Goal: Transaction & Acquisition: Purchase product/service

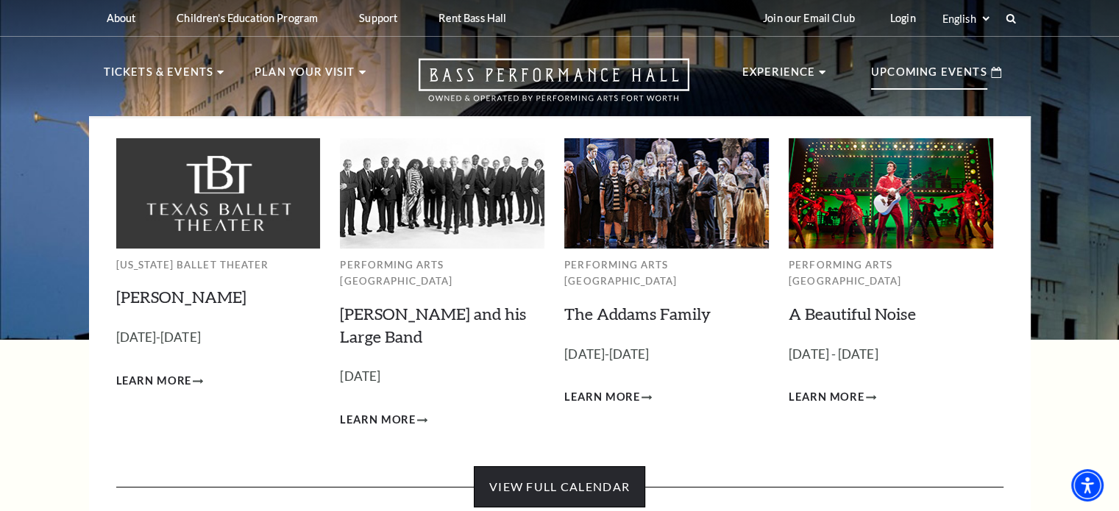
click at [582, 470] on link "View Full Calendar" at bounding box center [559, 486] width 171 height 41
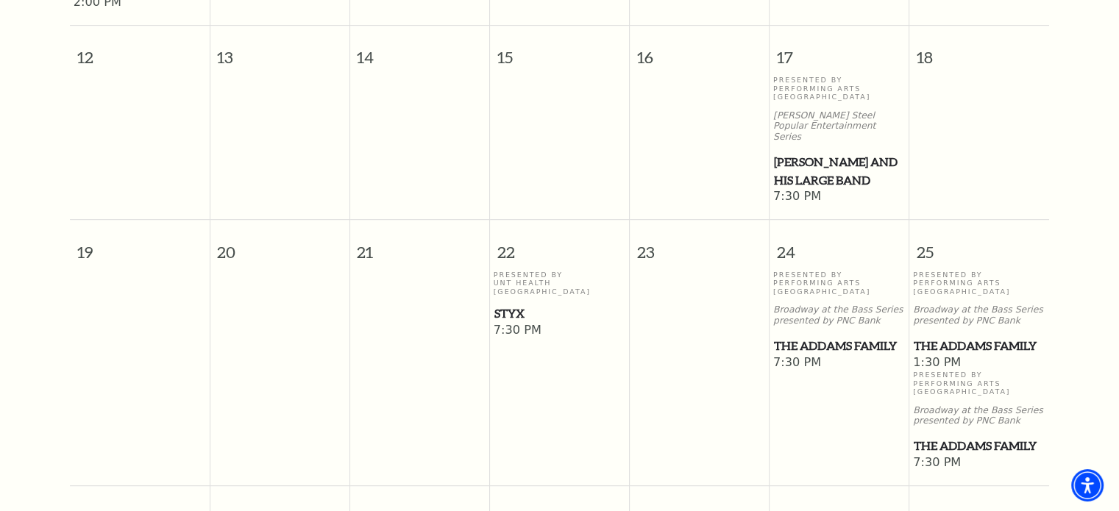
scroll to position [792, 0]
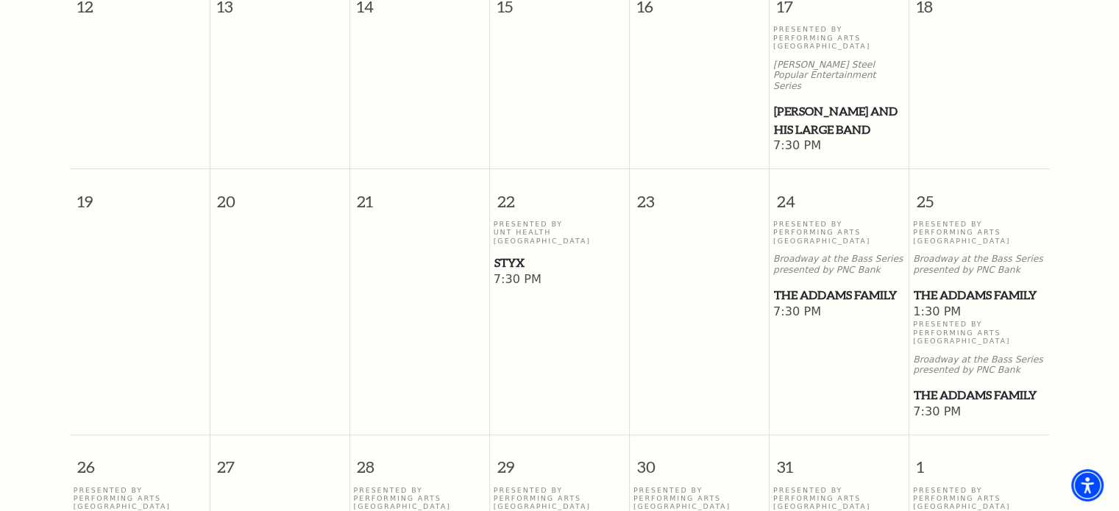
click at [959, 286] on span "The Addams Family" at bounding box center [979, 295] width 131 height 18
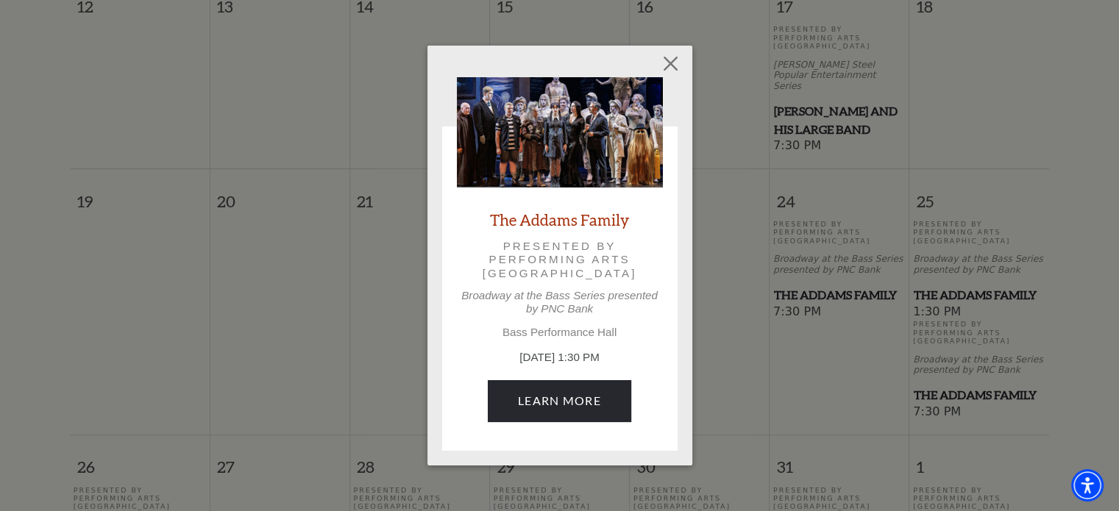
click at [550, 354] on p "[DATE] 1:30 PM" at bounding box center [560, 357] width 206 height 17
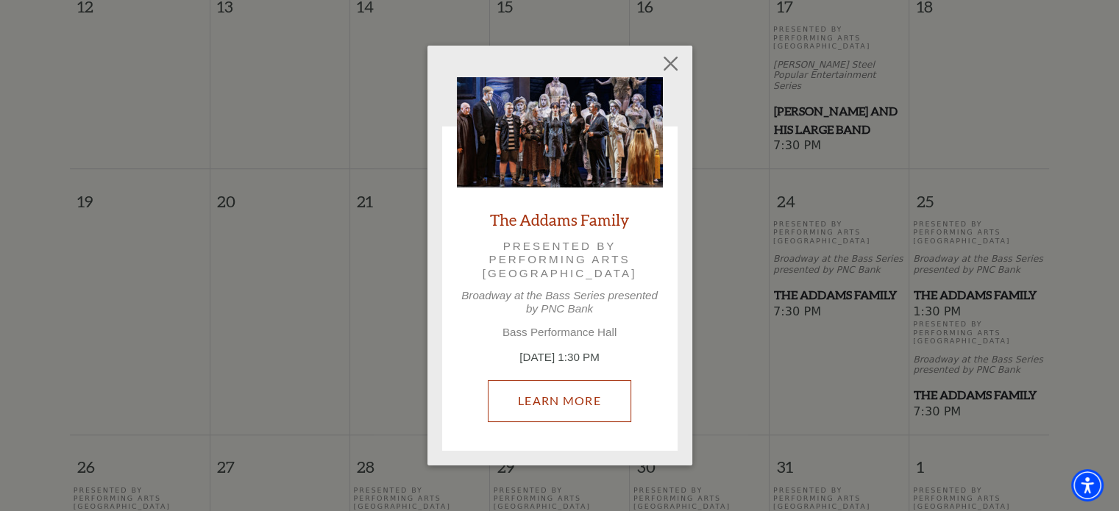
click at [543, 394] on link "Learn More" at bounding box center [559, 400] width 143 height 41
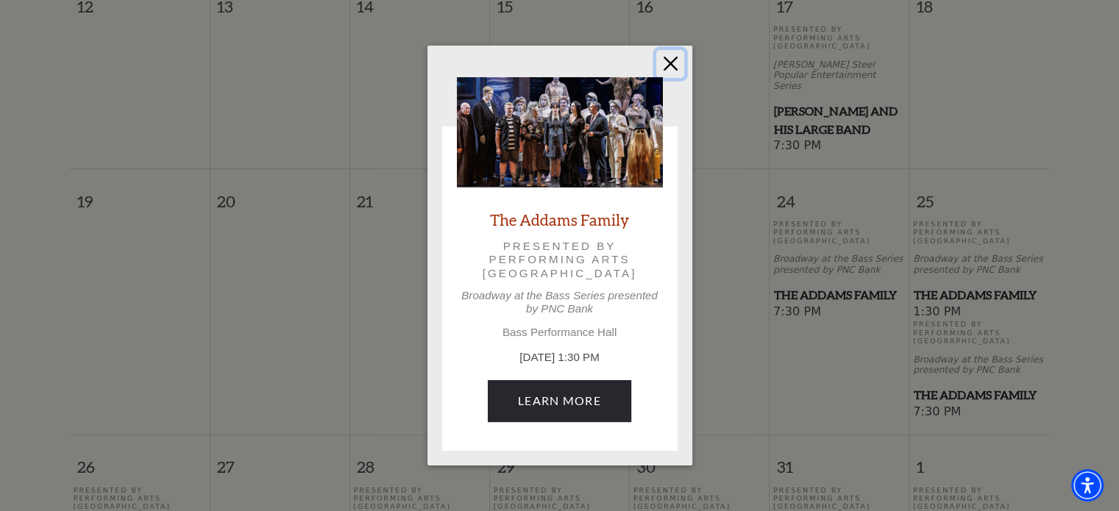
click at [662, 67] on button "Close" at bounding box center [670, 64] width 28 height 28
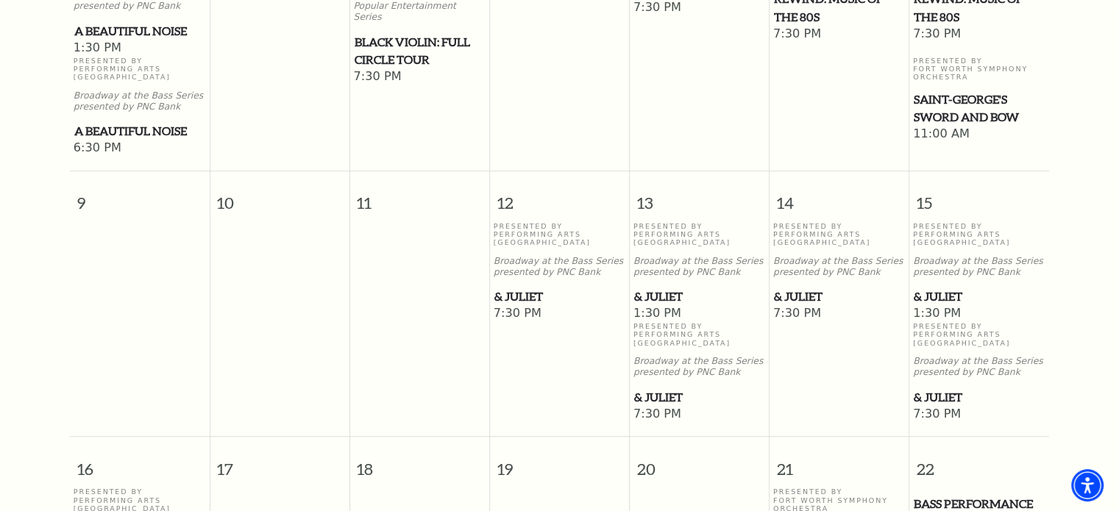
click at [795, 306] on span "& Juliet" at bounding box center [839, 297] width 131 height 18
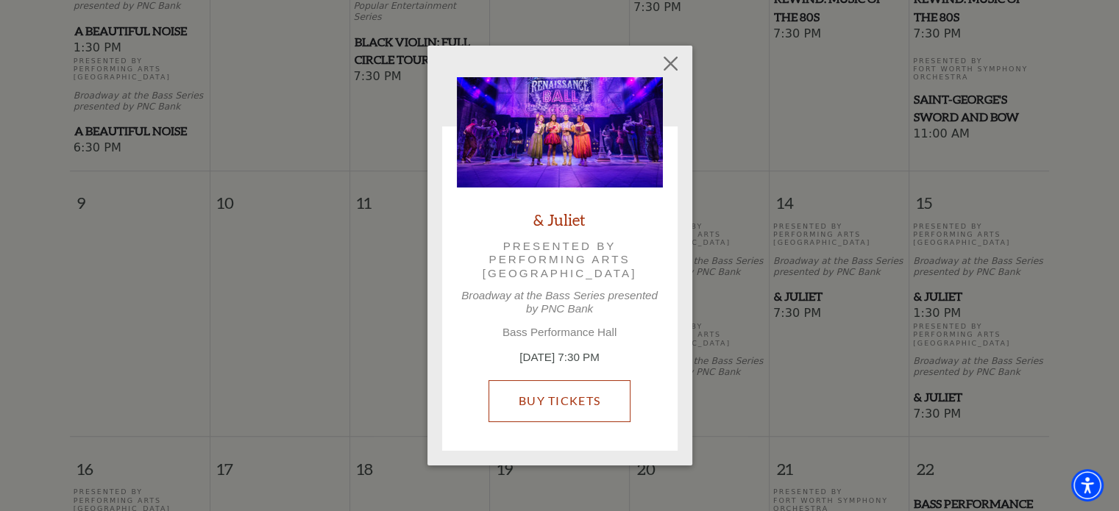
click at [539, 380] on link "Buy Tickets" at bounding box center [560, 400] width 142 height 41
click at [560, 413] on link "Buy Tickets" at bounding box center [560, 400] width 142 height 41
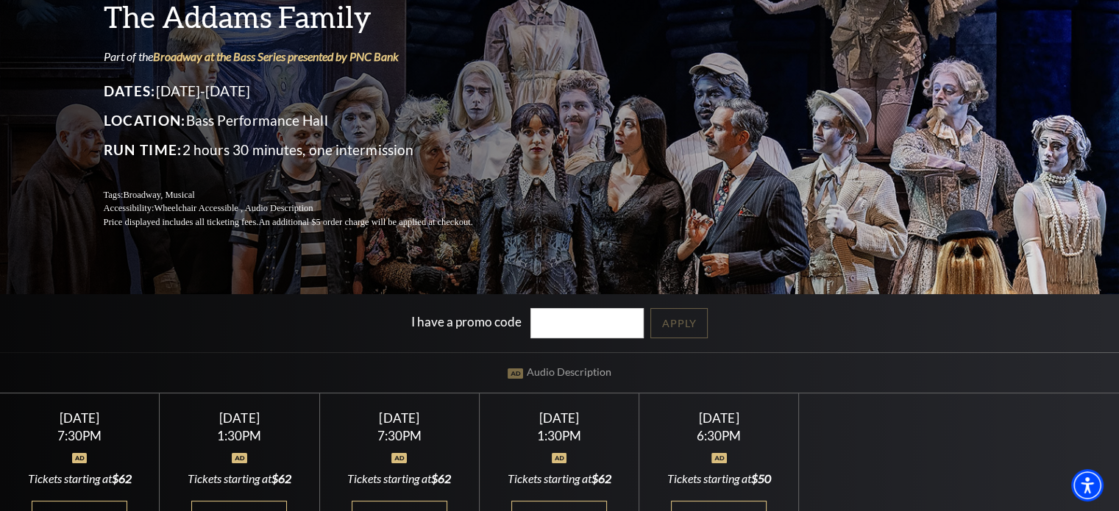
scroll to position [368, 0]
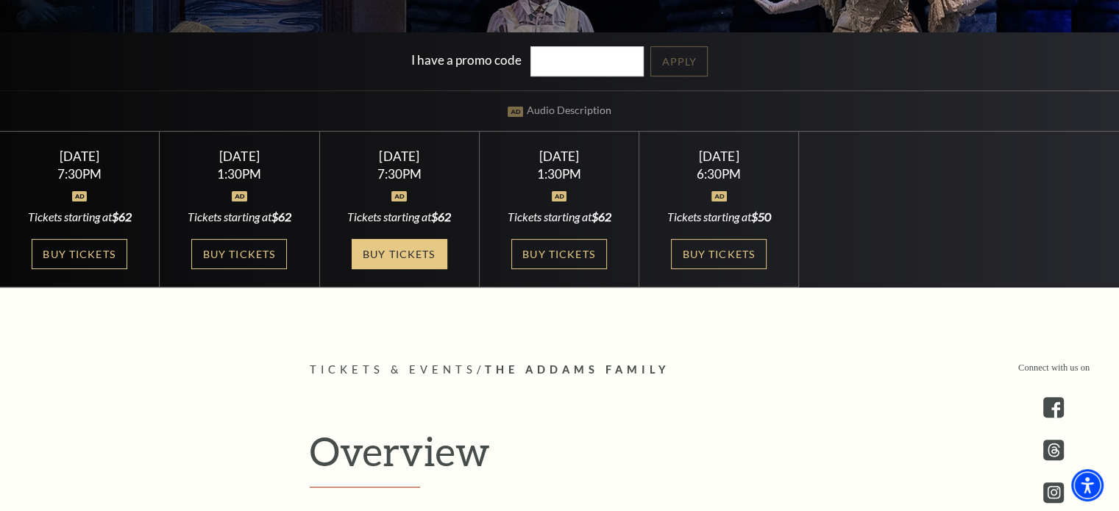
click at [398, 251] on link "Buy Tickets" at bounding box center [400, 254] width 96 height 30
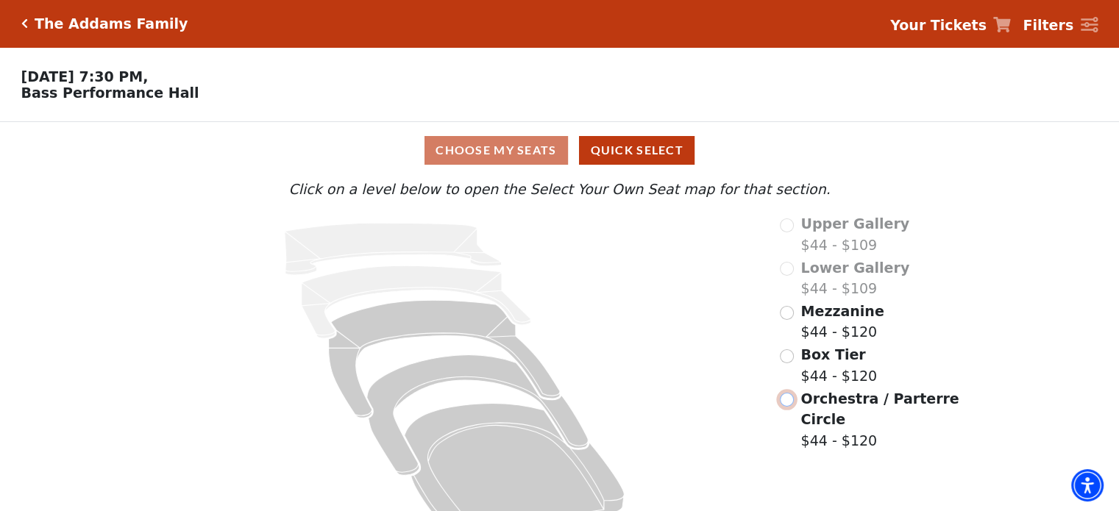
click at [784, 400] on input "Orchestra / Parterre Circle$44 - $120\a" at bounding box center [787, 400] width 14 height 14
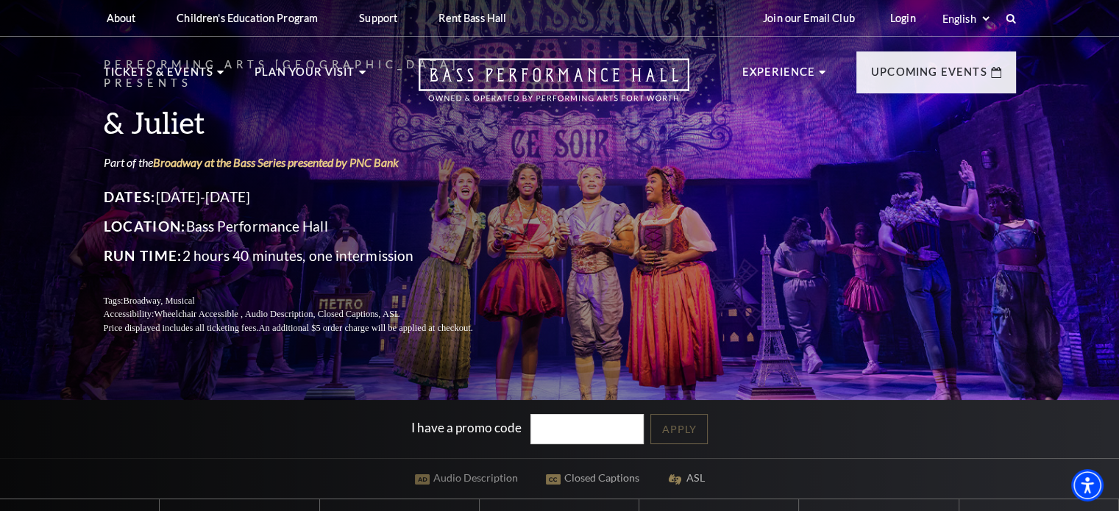
scroll to position [368, 0]
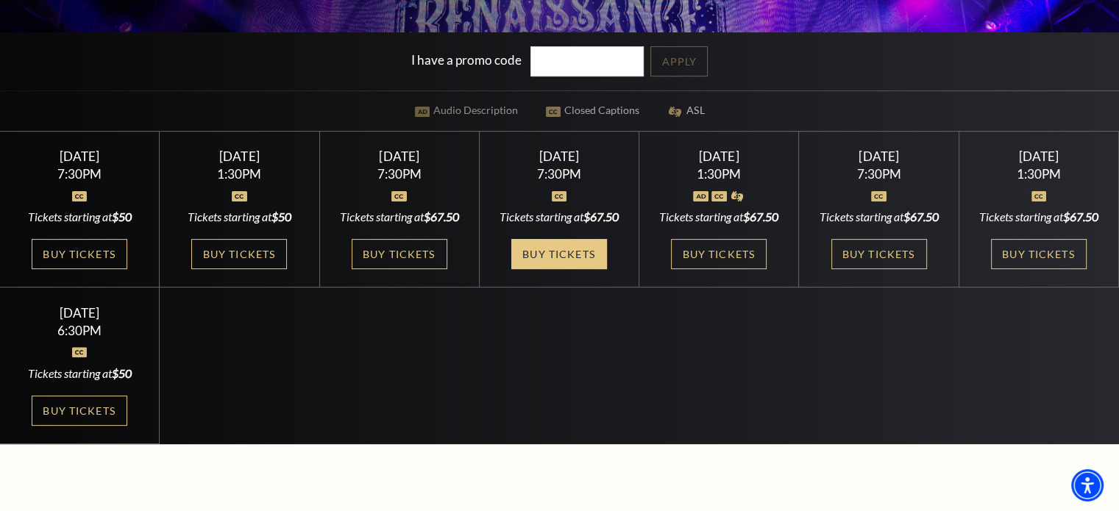
click at [559, 269] on link "Buy Tickets" at bounding box center [559, 254] width 96 height 30
click at [564, 269] on link "Buy Tickets" at bounding box center [559, 254] width 96 height 30
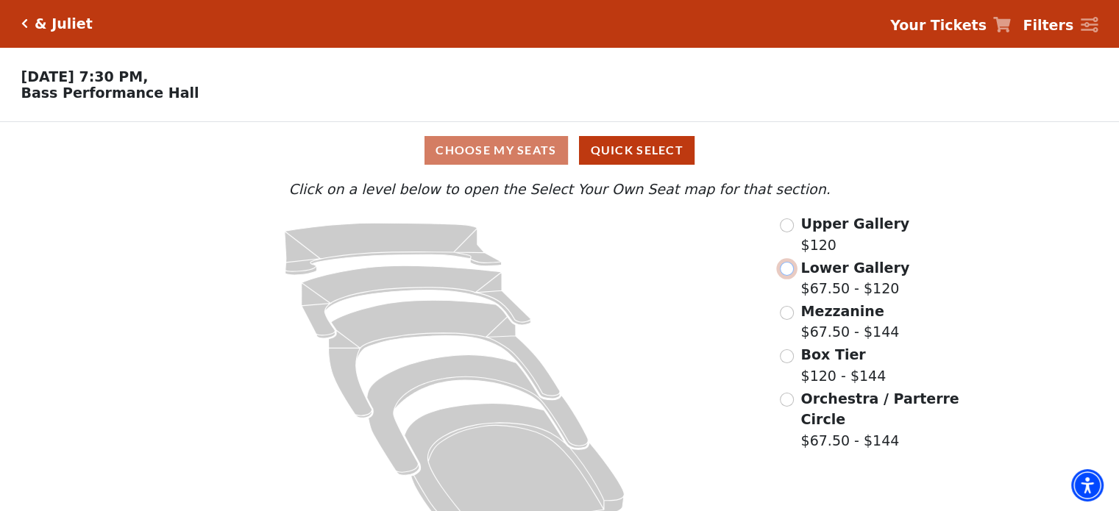
click at [785, 276] on input "Lower Gallery$67.50 - $120\a" at bounding box center [787, 269] width 14 height 14
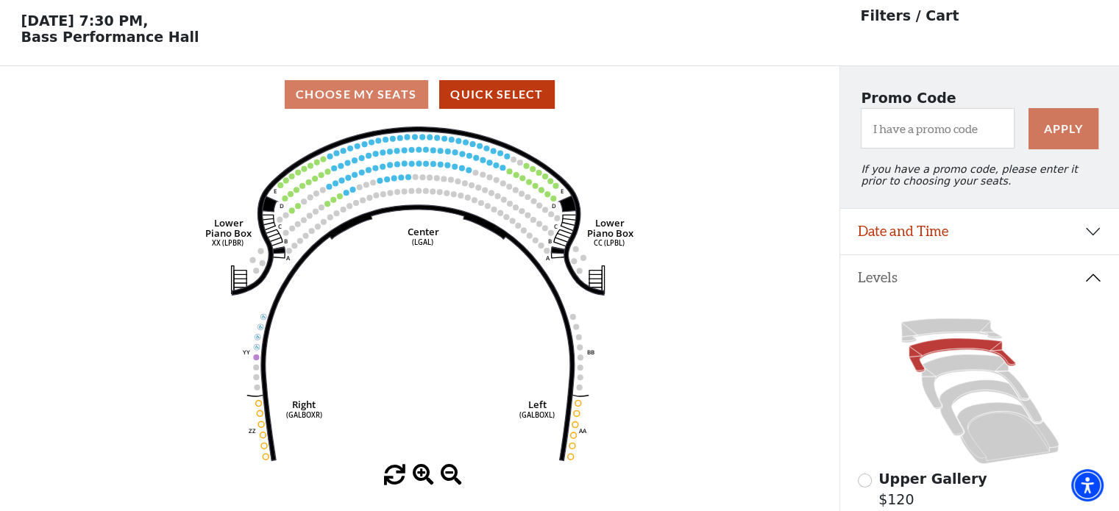
scroll to position [68, 0]
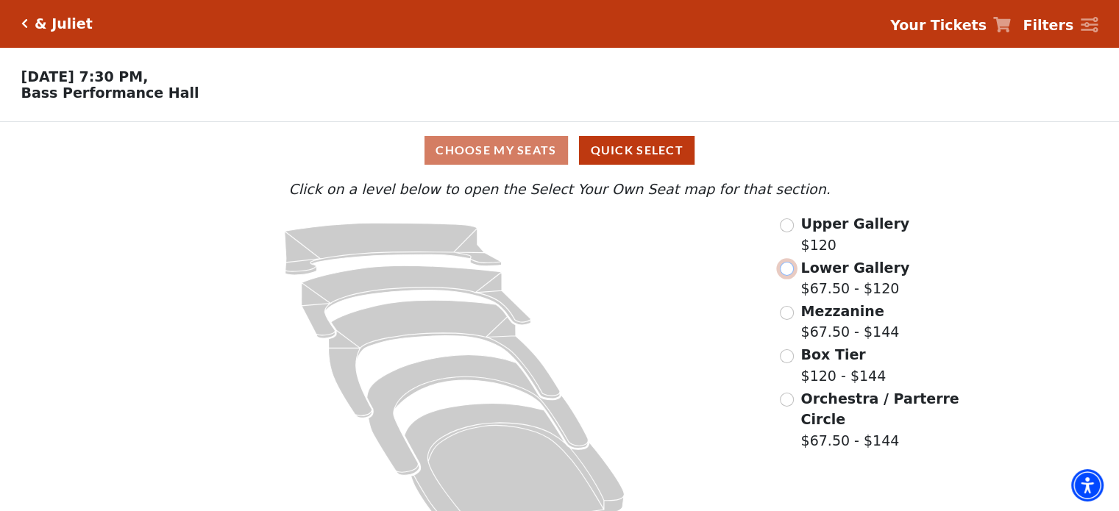
click at [788, 270] on input "radio" at bounding box center [787, 269] width 14 height 14
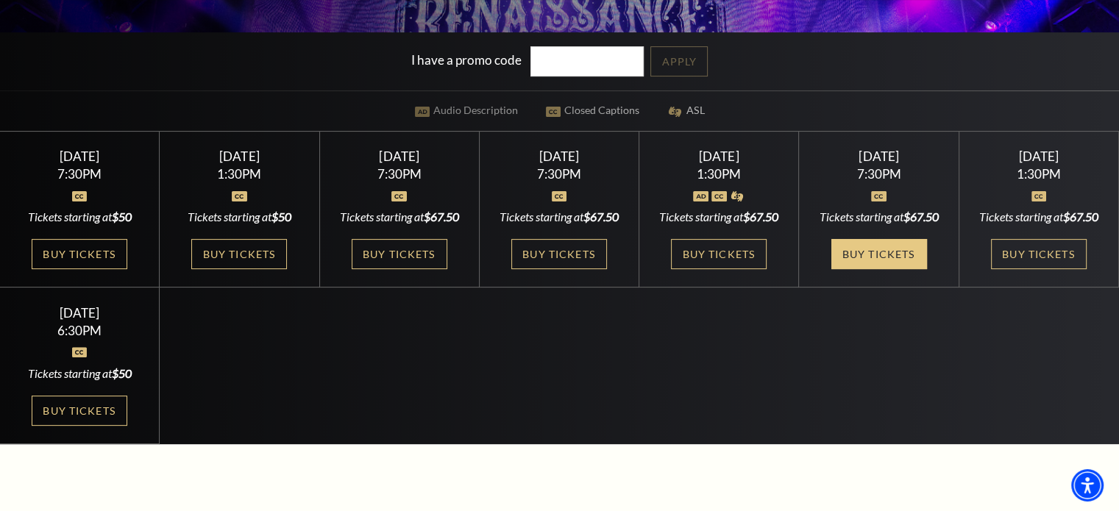
click at [890, 269] on link "Buy Tickets" at bounding box center [879, 254] width 96 height 30
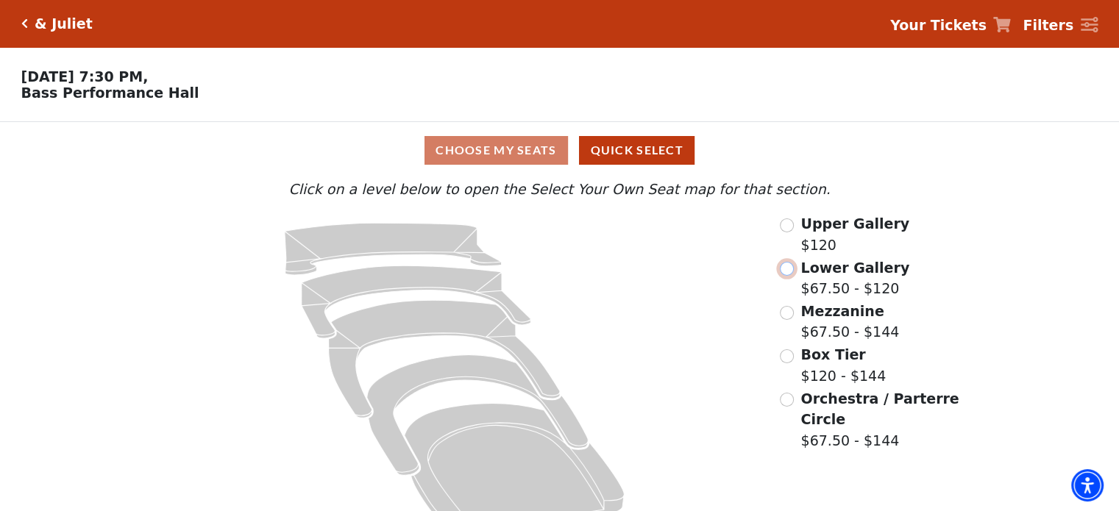
click at [788, 274] on input "Lower Gallery$67.50 - $120\a" at bounding box center [787, 269] width 14 height 14
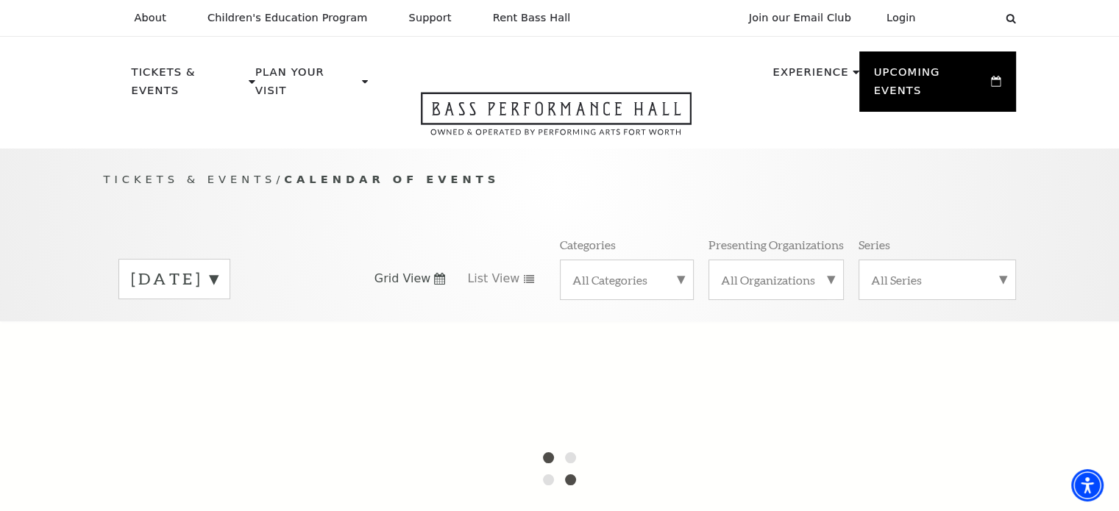
click at [218, 268] on label "October 2025" at bounding box center [174, 279] width 87 height 23
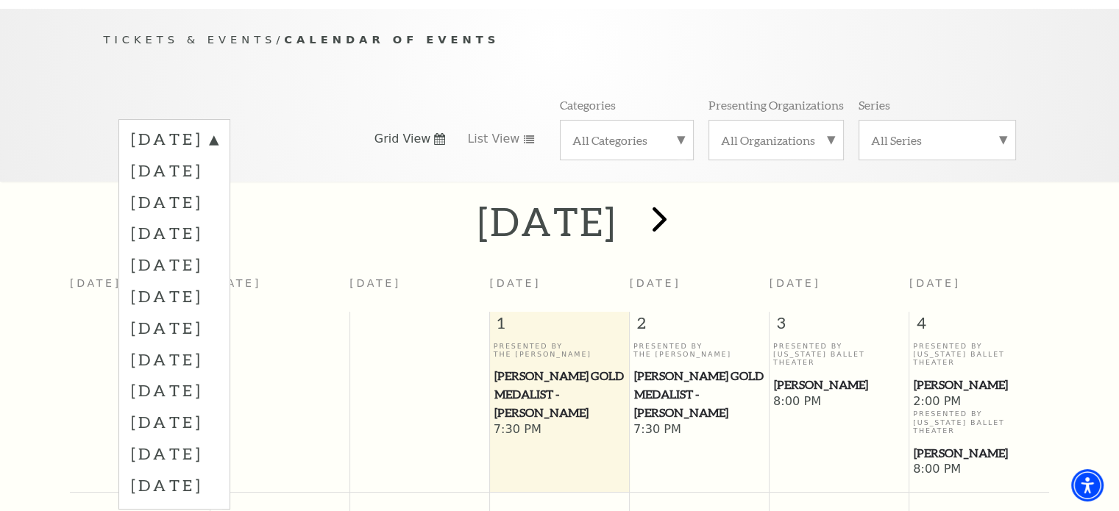
scroll to position [129, 0]
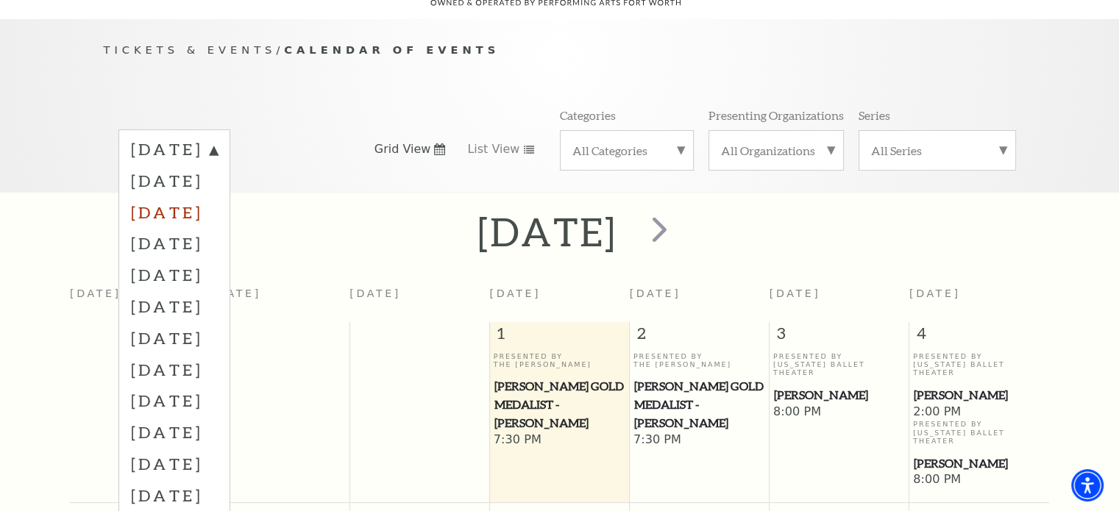
click at [218, 196] on label "December 2025" at bounding box center [174, 212] width 87 height 32
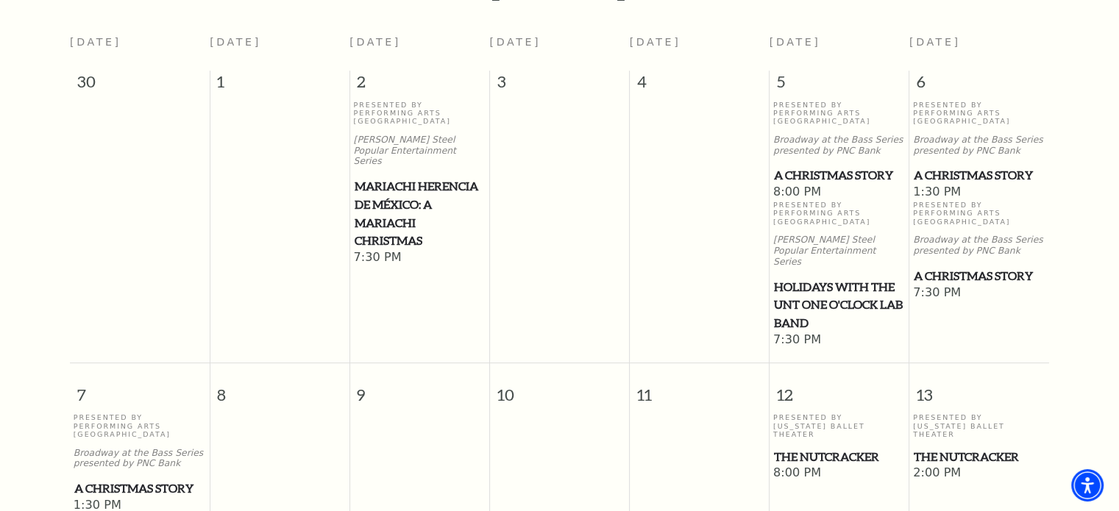
scroll to position [424, 0]
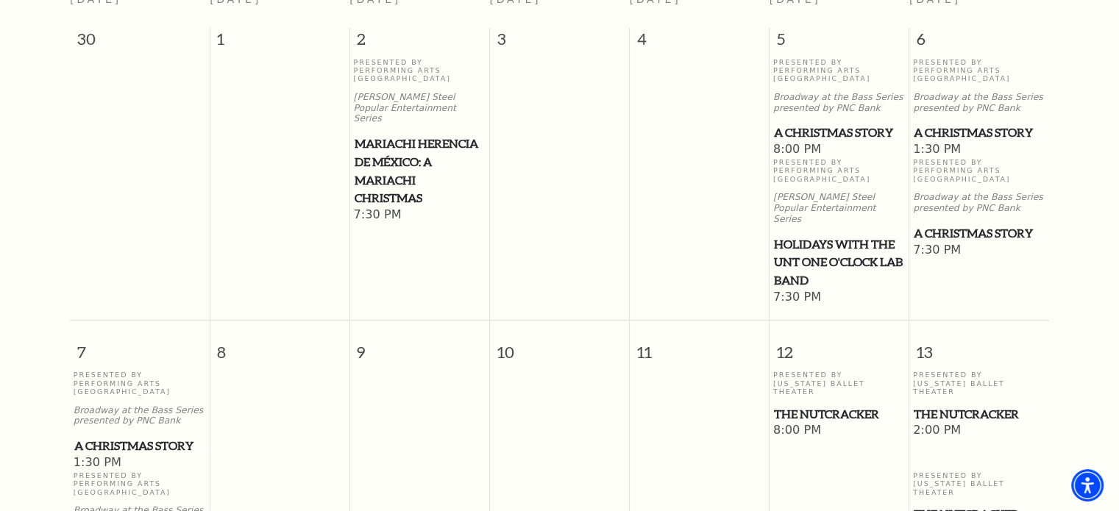
click at [803, 124] on span "A Christmas Story" at bounding box center [839, 133] width 131 height 18
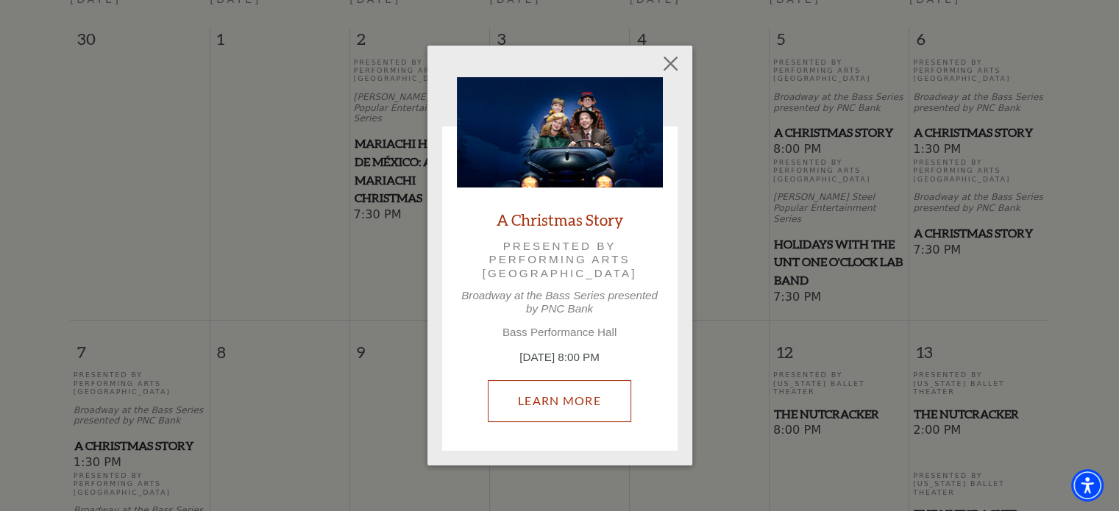
click at [542, 400] on link "Learn More" at bounding box center [559, 400] width 143 height 41
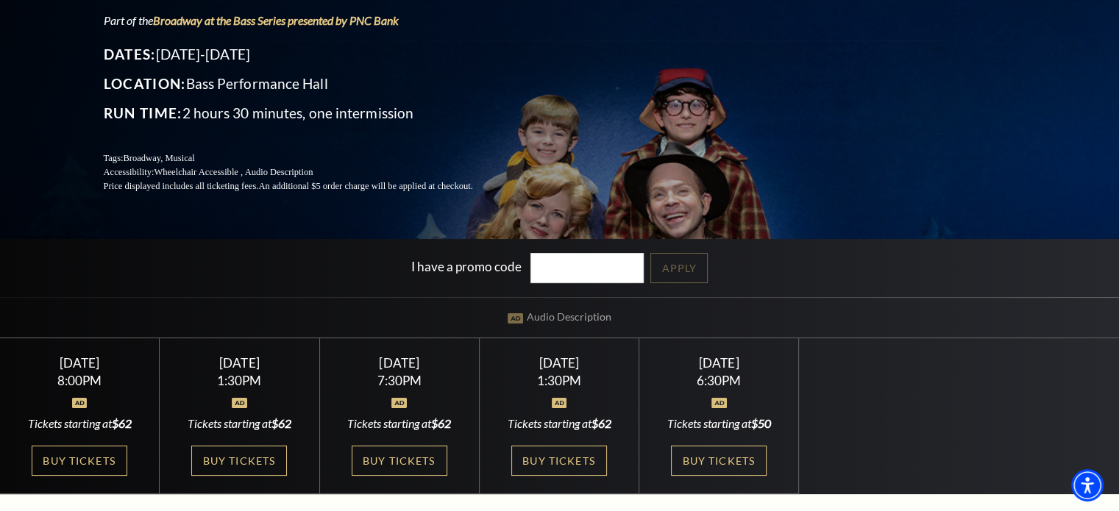
scroll to position [368, 0]
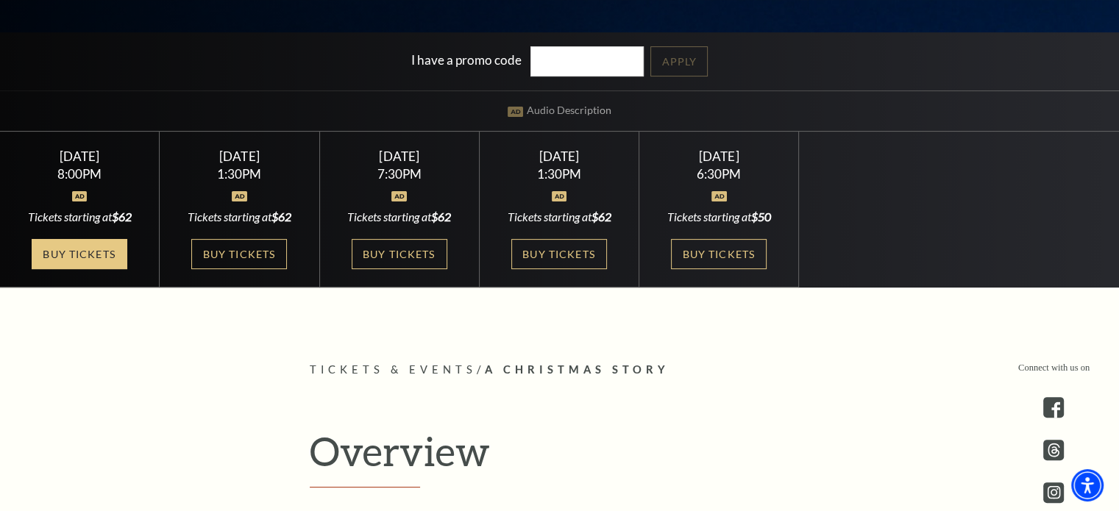
click at [69, 249] on link "Buy Tickets" at bounding box center [80, 254] width 96 height 30
click at [82, 249] on link "Buy Tickets" at bounding box center [80, 254] width 96 height 30
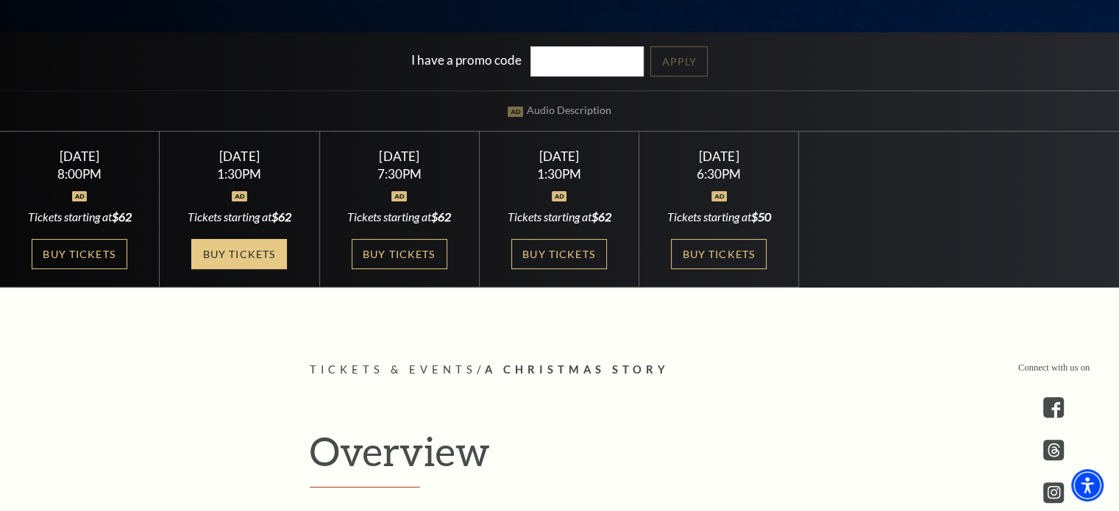
click at [262, 248] on link "Buy Tickets" at bounding box center [239, 254] width 96 height 30
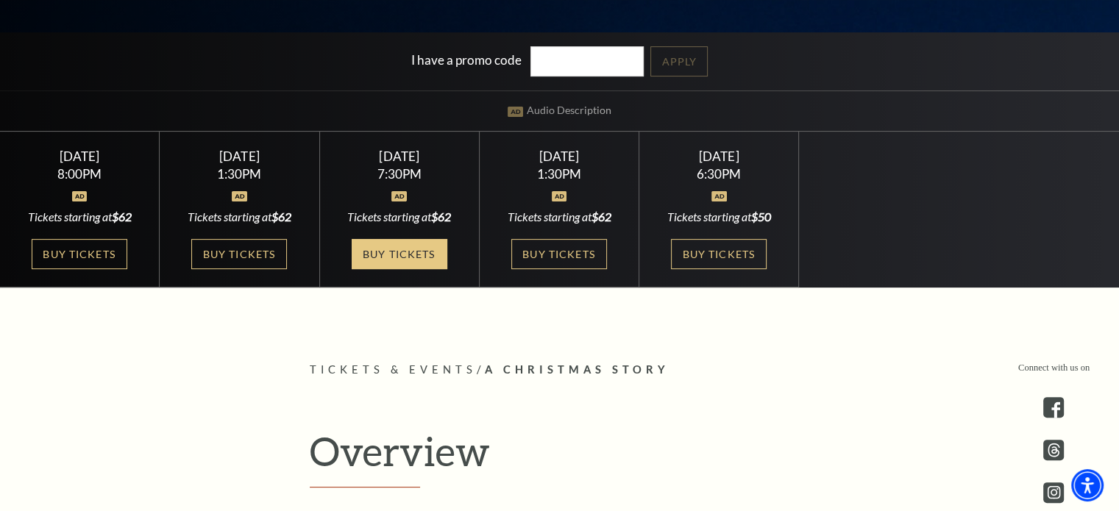
click at [411, 253] on link "Buy Tickets" at bounding box center [400, 254] width 96 height 30
click at [410, 249] on link "Buy Tickets" at bounding box center [400, 254] width 96 height 30
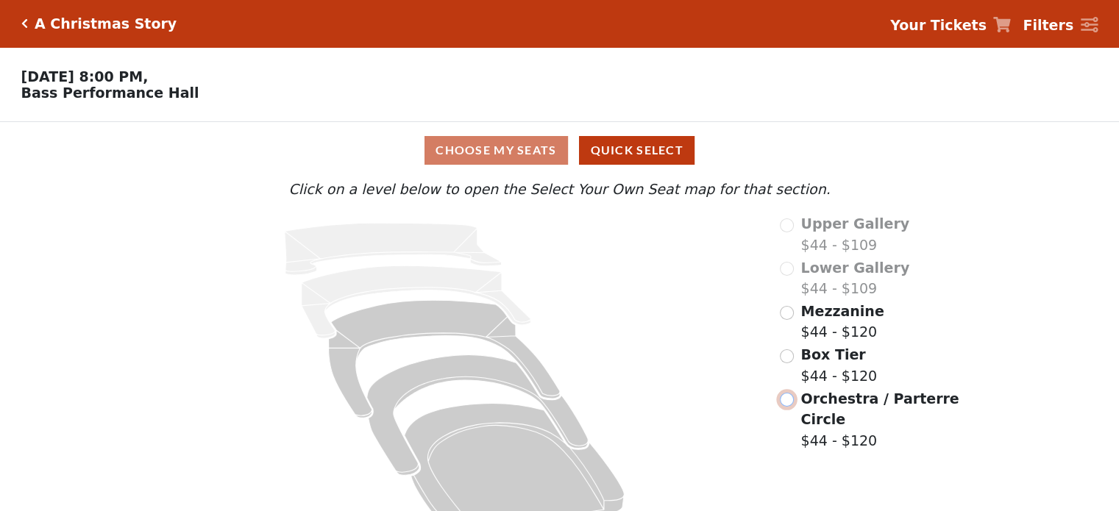
click at [787, 404] on input "radio" at bounding box center [787, 400] width 14 height 14
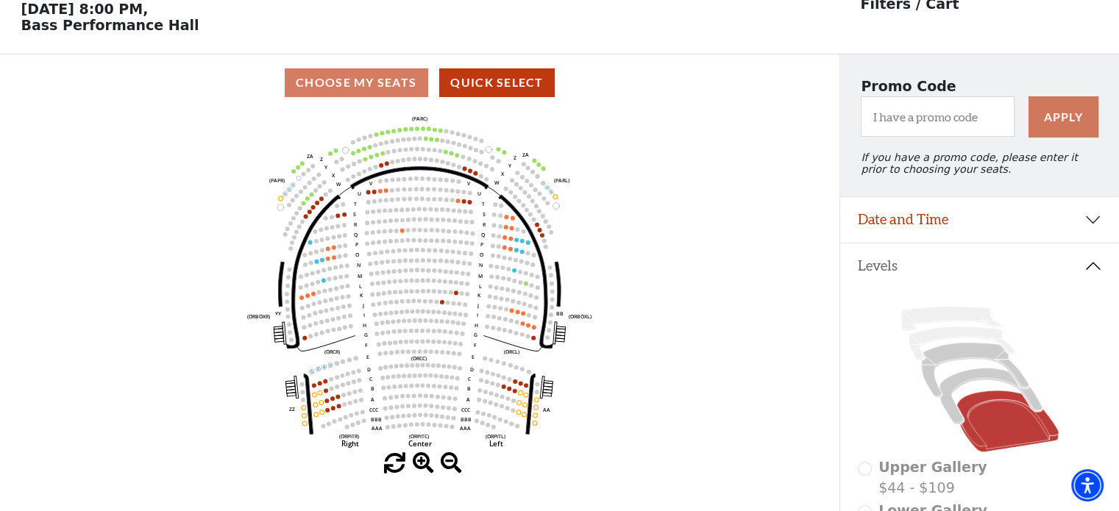
scroll to position [68, 0]
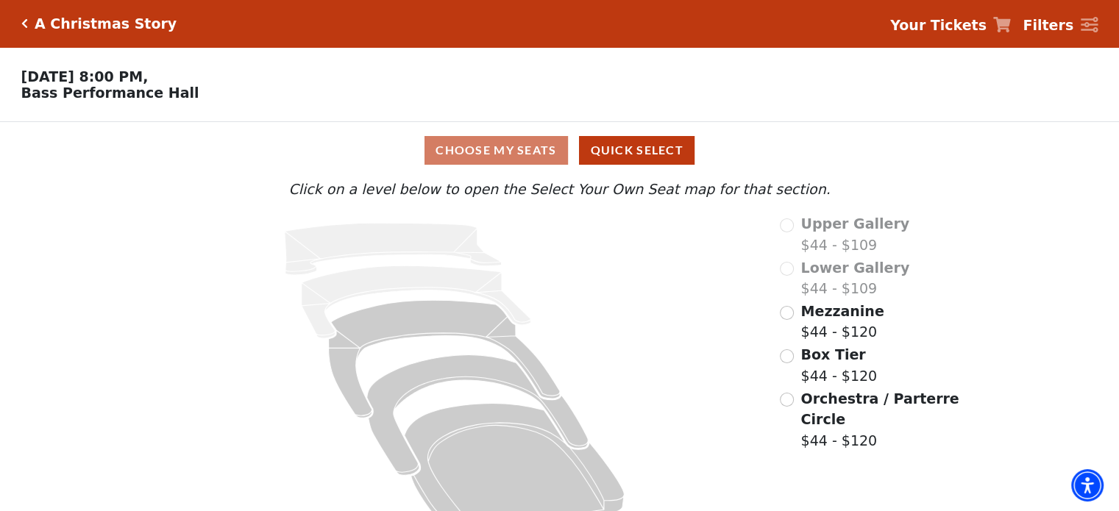
click at [792, 323] on div "Mezzanine $44 - $120" at bounding box center [871, 322] width 182 height 42
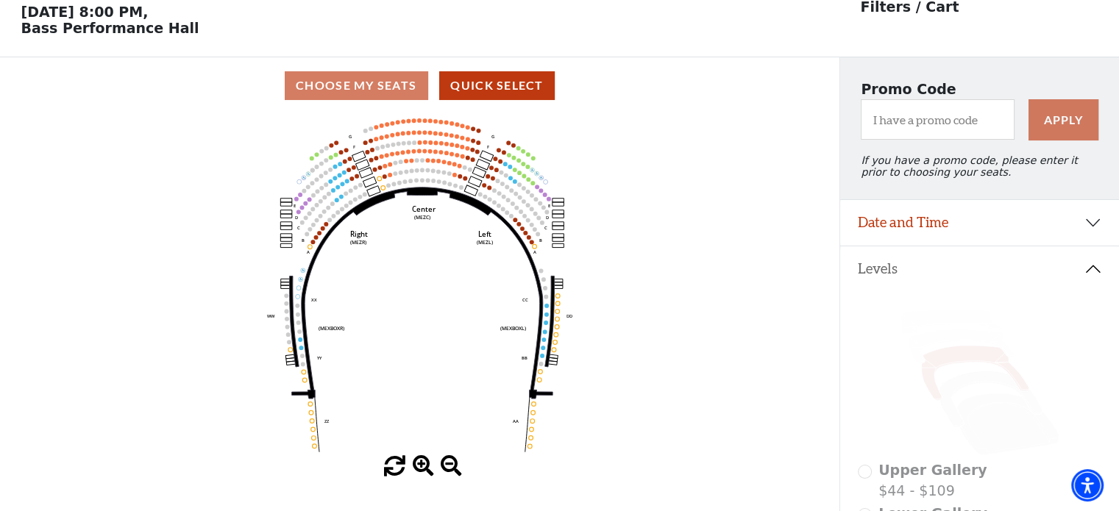
scroll to position [68, 0]
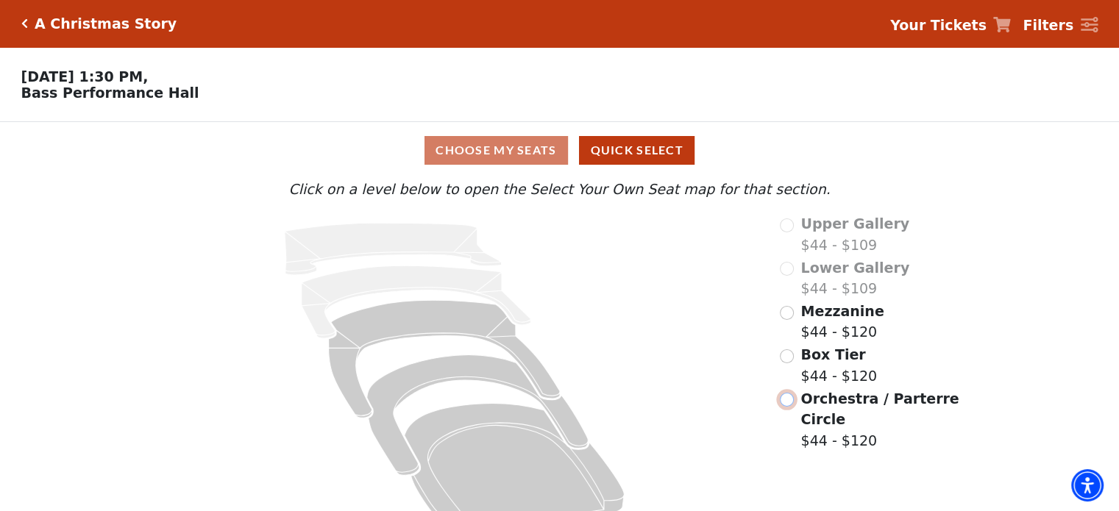
click at [788, 402] on input "Orchestra / Parterre Circle$44 - $120\a" at bounding box center [787, 400] width 14 height 14
click at [789, 405] on input "Orchestra / Parterre Circle$44 - $120\a" at bounding box center [787, 400] width 14 height 14
click at [789, 313] on input "Mezzanine$44 - $120\a" at bounding box center [787, 313] width 14 height 14
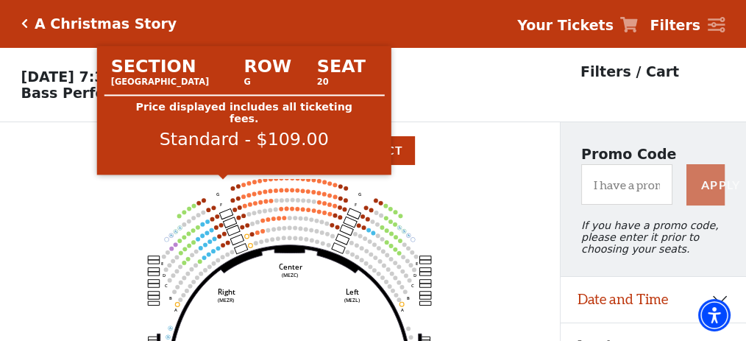
drag, startPoint x: 363, startPoint y: 197, endPoint x: 246, endPoint y: 189, distance: 117.3
click at [246, 189] on icon "Center (MEZC) Right (MEZR) Left (MEZL) (MEXBOXR) (MEXBOXL) XX WW CC DD YY BB ZZ…" at bounding box center [279, 291] width 503 height 224
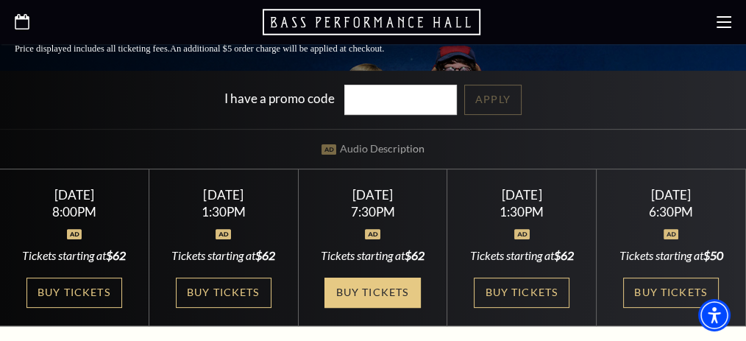
scroll to position [490, 0]
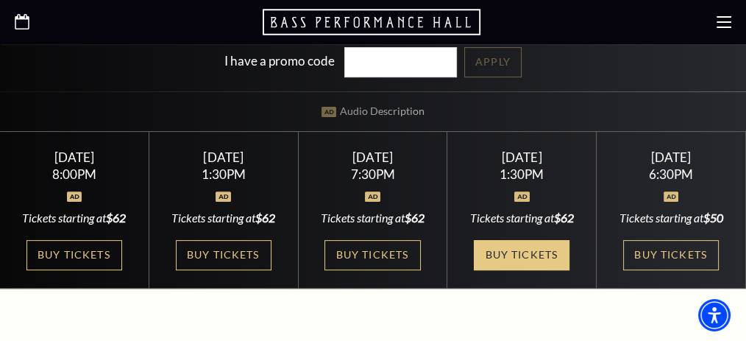
click at [506, 240] on link "Buy Tickets" at bounding box center [522, 255] width 96 height 30
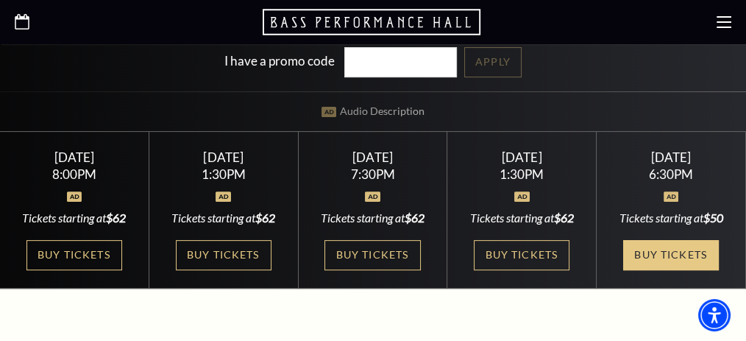
click at [675, 240] on link "Buy Tickets" at bounding box center [671, 255] width 96 height 30
click at [692, 240] on link "Buy Tickets" at bounding box center [671, 255] width 96 height 30
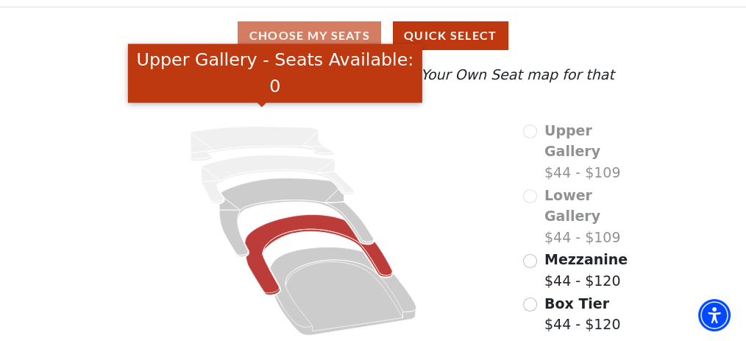
scroll to position [115, 0]
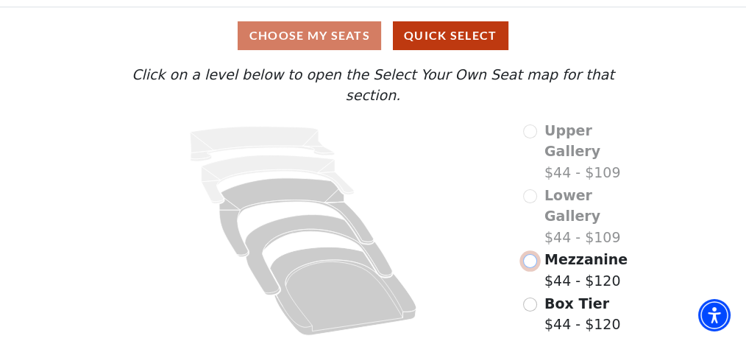
click at [533, 254] on input "Mezzanine$44 - $120\a" at bounding box center [530, 261] width 14 height 14
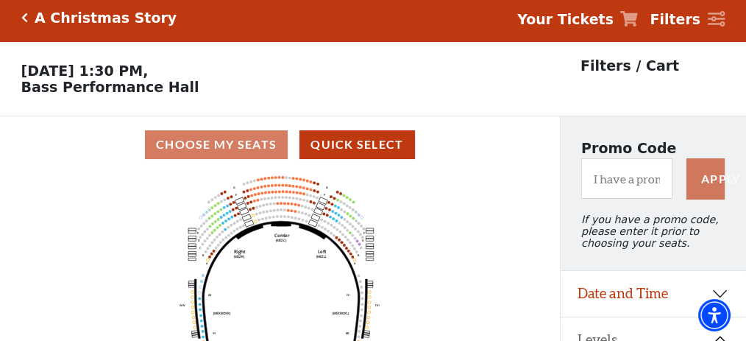
scroll to position [0, 0]
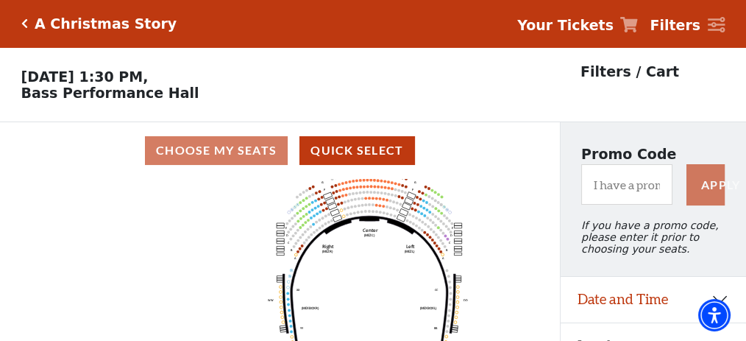
drag, startPoint x: 181, startPoint y: 230, endPoint x: 274, endPoint y: 241, distance: 94.1
click at [274, 233] on icon "Center (MEZC) Right (MEZR) Left (MEZL) (MEXBOXR) (MEXBOXL) XX WW CC DD YY BB ZZ…" at bounding box center [279, 291] width 503 height 224
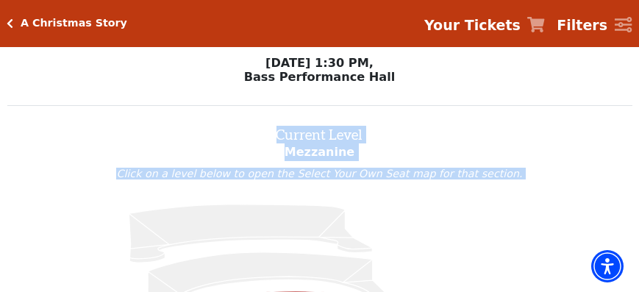
drag, startPoint x: 199, startPoint y: 195, endPoint x: 214, endPoint y: 141, distance: 55.7
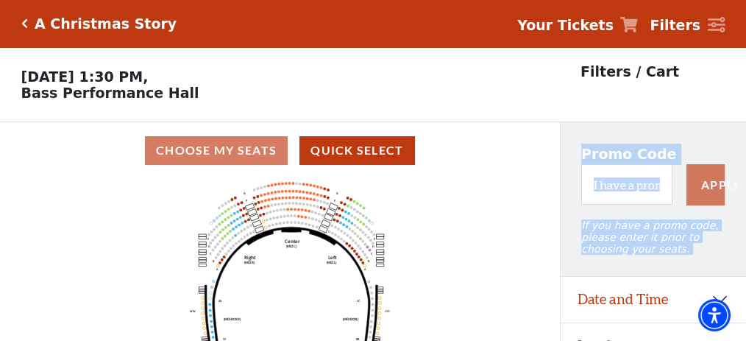
drag, startPoint x: 383, startPoint y: 275, endPoint x: 302, endPoint y: 275, distance: 80.2
click at [302, 275] on icon "Center (MEZC) Right (MEZR) Left (MEZL) (MEXBOXR) (MEXBOXL) XX WW CC DD YY BB ZZ…" at bounding box center [279, 291] width 503 height 224
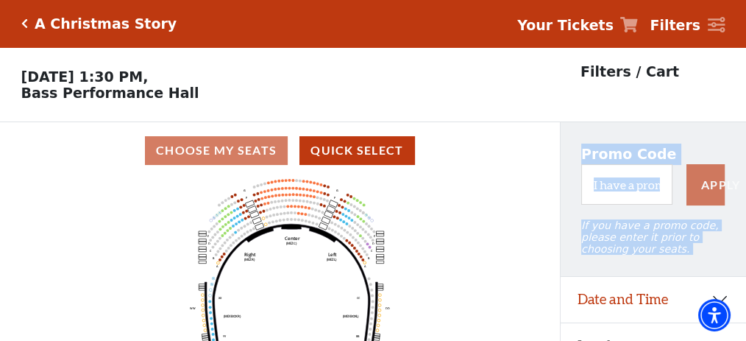
drag, startPoint x: 149, startPoint y: 235, endPoint x: 142, endPoint y: 232, distance: 7.9
click at [142, 232] on icon "Center (MEZC) Right (MEZR) Left (MEZL) (MEXBOXR) (MEXBOXL) XX WW CC DD YY BB ZZ…" at bounding box center [279, 291] width 503 height 224
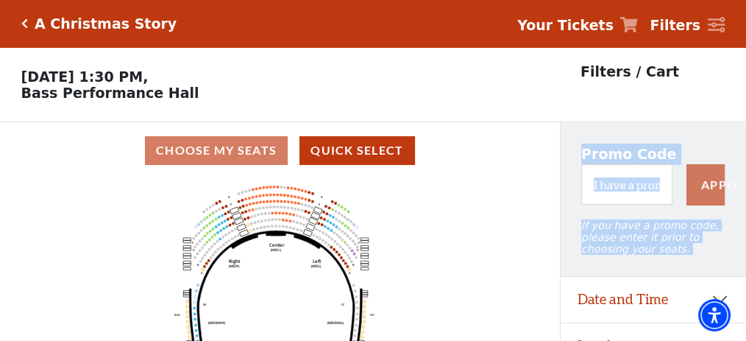
drag, startPoint x: 450, startPoint y: 246, endPoint x: 433, endPoint y: 259, distance: 22.1
click at [433, 259] on icon "Center (MEZC) Right (MEZR) Left (MEZL) (MEXBOXR) (MEXBOXL) XX WW CC DD YY BB ZZ…" at bounding box center [279, 291] width 503 height 224
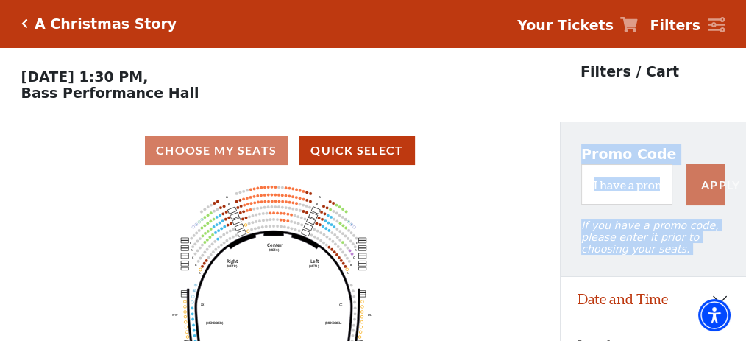
click at [471, 233] on icon "Center (MEZC) Right (MEZR) Left (MEZL) (MEXBOXR) (MEXBOXL) XX WW CC DD YY BB ZZ…" at bounding box center [279, 291] width 503 height 224
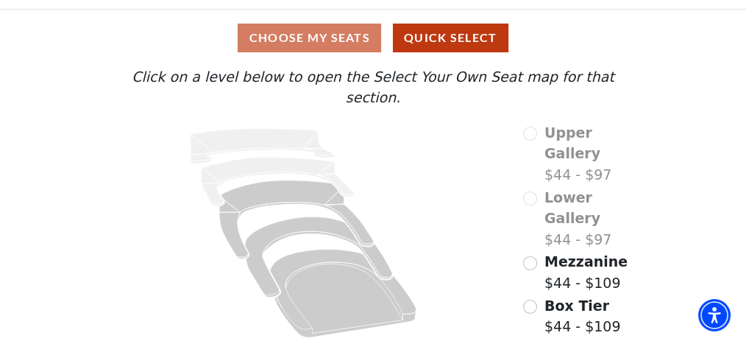
scroll to position [115, 0]
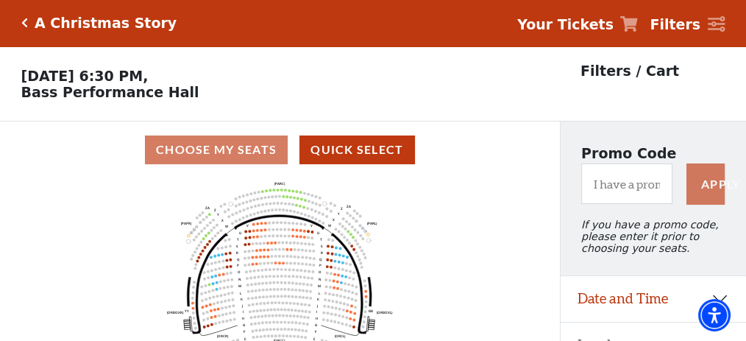
scroll to position [0, 0]
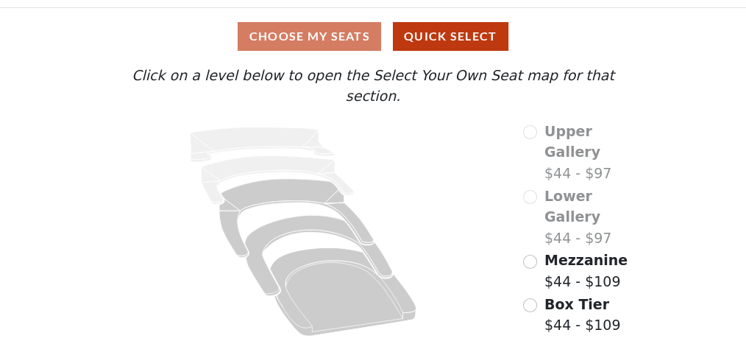
scroll to position [115, 0]
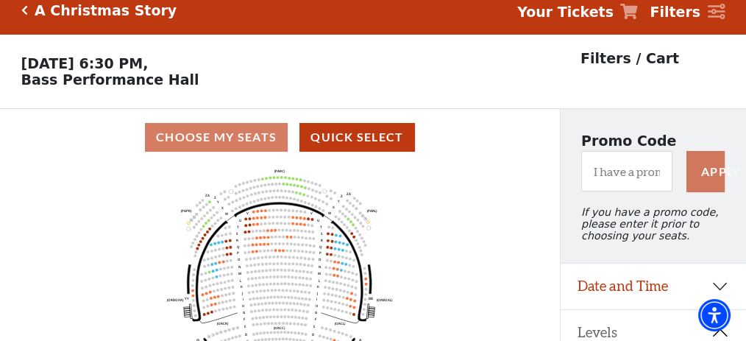
scroll to position [0, 0]
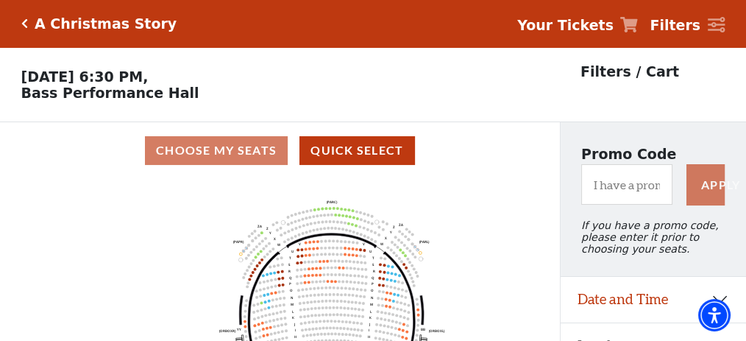
drag, startPoint x: 256, startPoint y: 205, endPoint x: 309, endPoint y: 224, distance: 56.1
click at [309, 224] on icon "Left (ORPITL) Right (ORPITR) Center (ORPITC) ZZ AA YY BB ZA ZA (ORCL) (ORCR) (O…" at bounding box center [279, 291] width 503 height 224
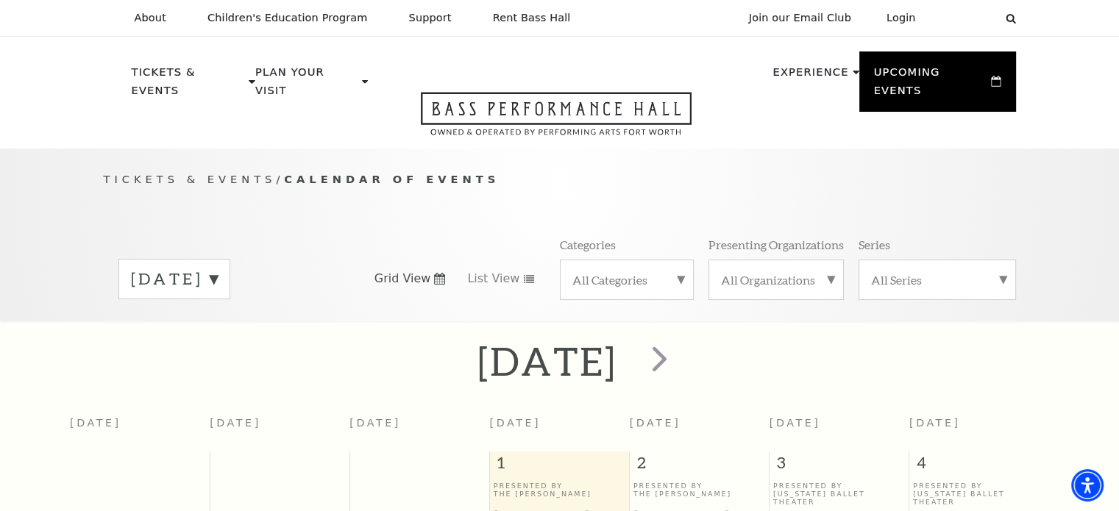
click at [218, 268] on label "[DATE]" at bounding box center [174, 279] width 87 height 23
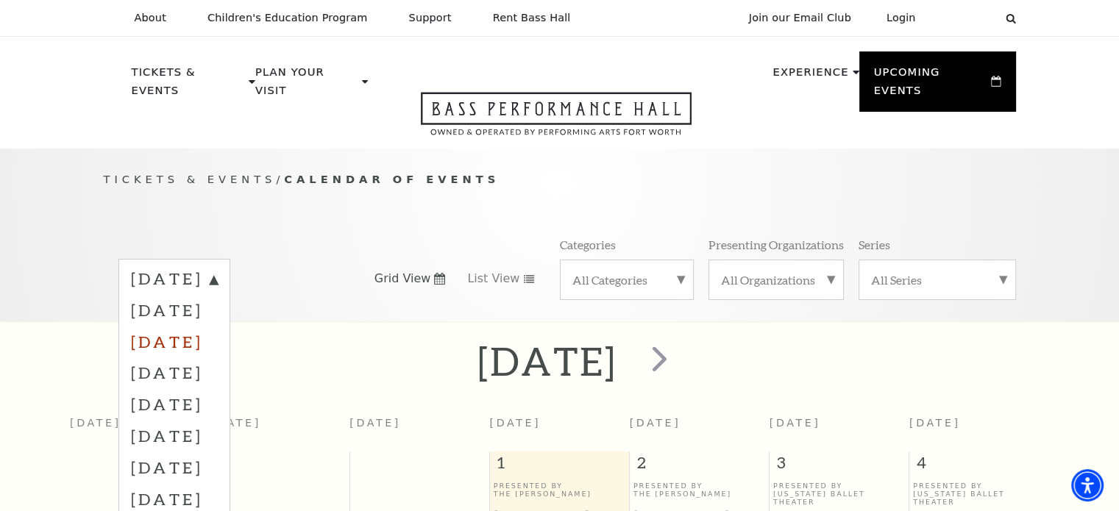
click at [218, 332] on label "[DATE]" at bounding box center [174, 342] width 87 height 32
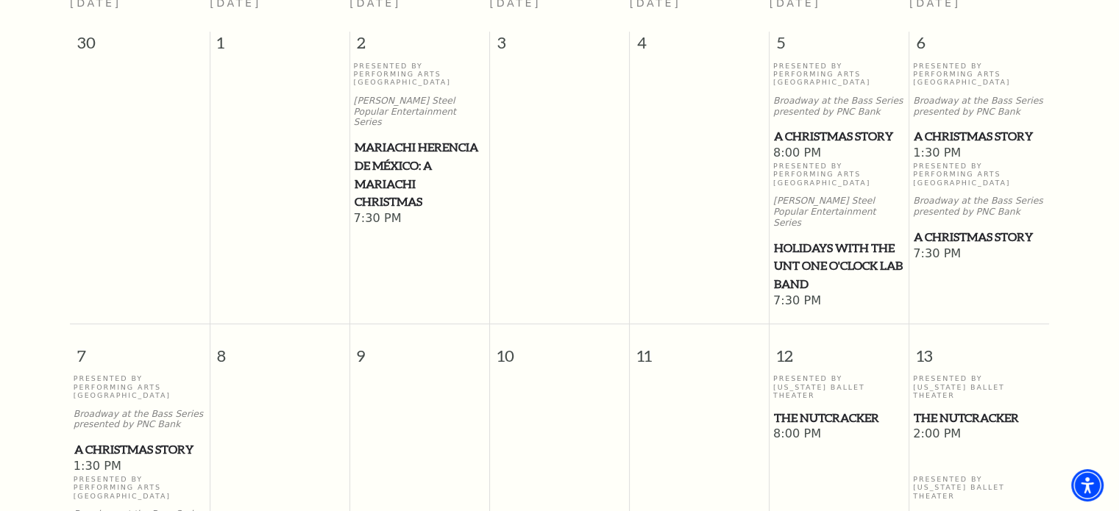
scroll to position [424, 0]
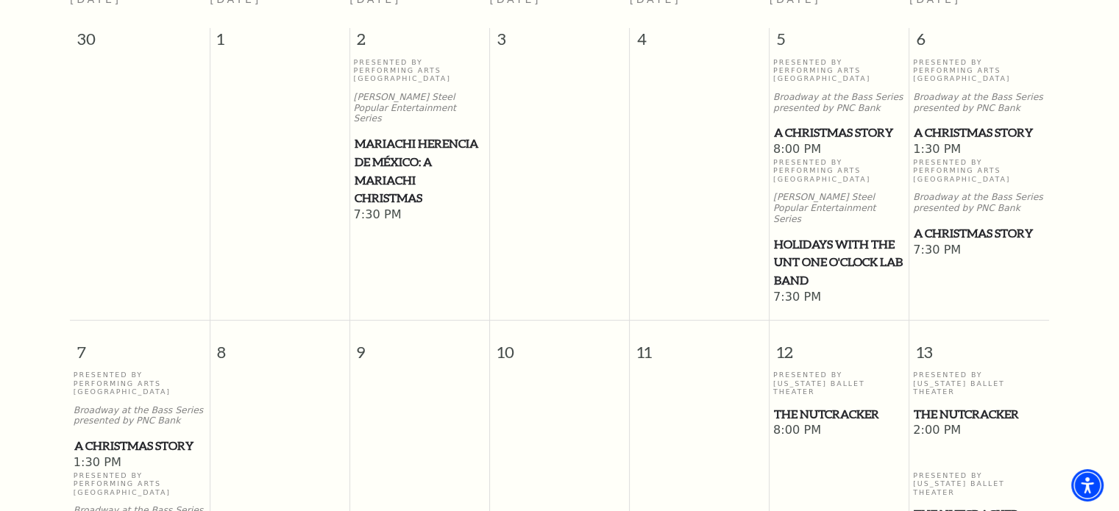
drag, startPoint x: 856, startPoint y: 385, endPoint x: 900, endPoint y: 377, distance: 44.2
click at [745, 340] on span "The Nutcracker" at bounding box center [839, 414] width 131 height 18
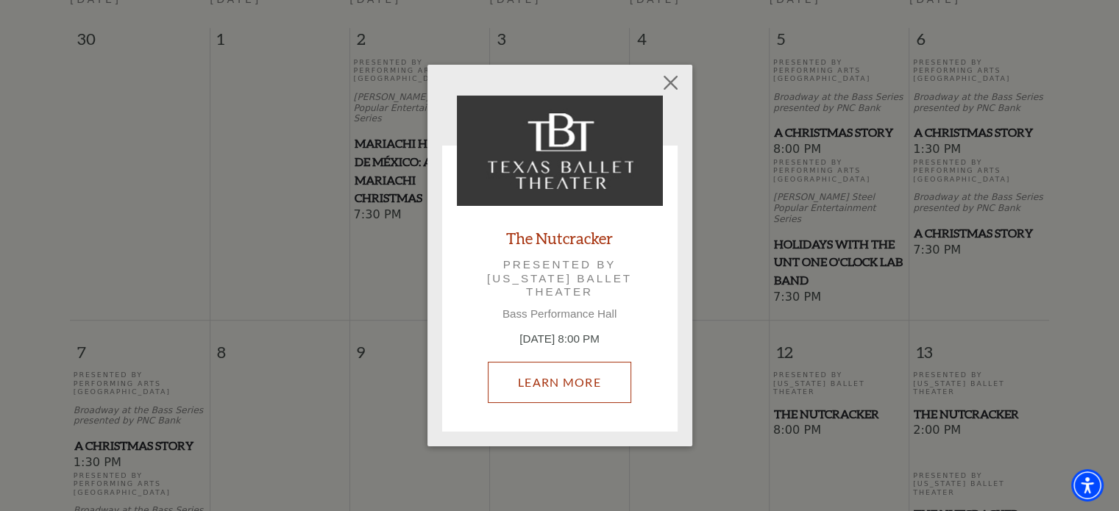
click at [571, 340] on link "Learn More" at bounding box center [559, 382] width 143 height 41
